Goal: Task Accomplishment & Management: Manage account settings

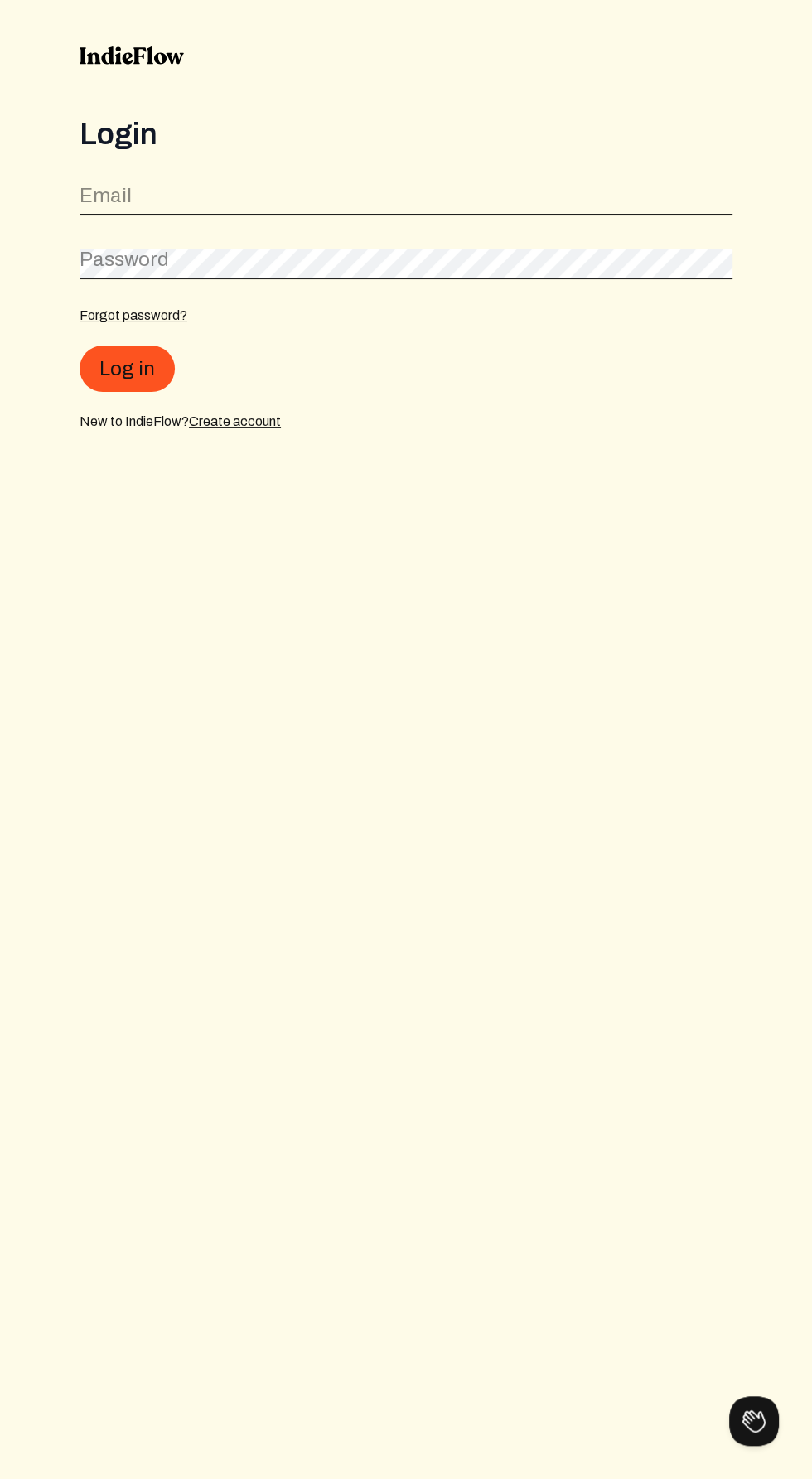
click at [523, 189] on input "email" at bounding box center [406, 200] width 653 height 31
